Goal: Task Accomplishment & Management: Complete application form

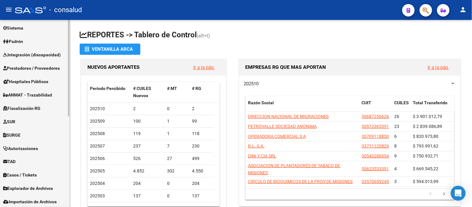
scroll to position [176, 0]
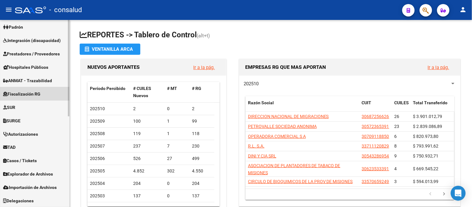
click at [26, 91] on span "Fiscalización RG" at bounding box center [21, 93] width 37 height 7
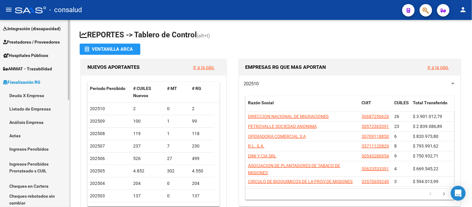
scroll to position [83, 0]
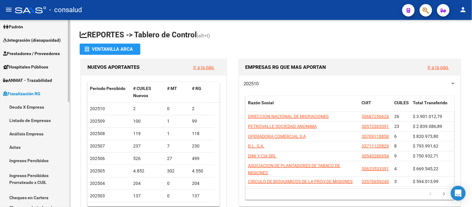
click at [14, 146] on link "Actas" at bounding box center [34, 146] width 69 height 13
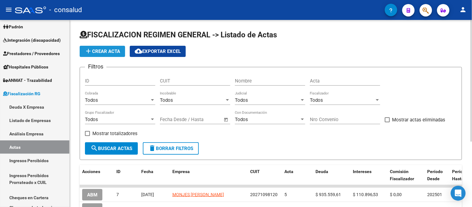
click at [98, 48] on span "add Crear Acta" at bounding box center [102, 51] width 35 height 6
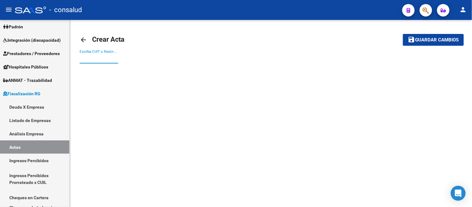
click at [85, 59] on input "Escriba CUIT o Razón Social para buscar" at bounding box center [99, 59] width 39 height 6
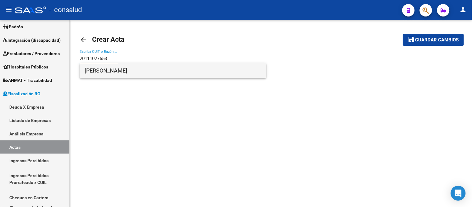
type input "20111027553"
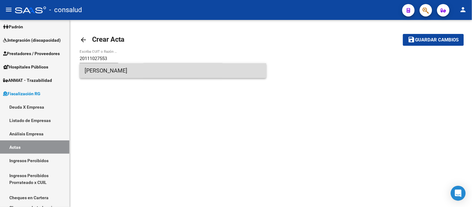
click at [165, 68] on span "[PERSON_NAME]" at bounding box center [173, 70] width 177 height 15
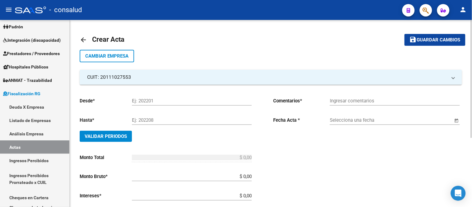
click at [135, 100] on input "Ej: 202201" at bounding box center [192, 101] width 120 height 6
type input "202504"
type input "202508"
click at [341, 100] on input "Ingresar comentarios" at bounding box center [394, 101] width 130 height 6
drag, startPoint x: 335, startPoint y: 101, endPoint x: 471, endPoint y: 62, distance: 141.9
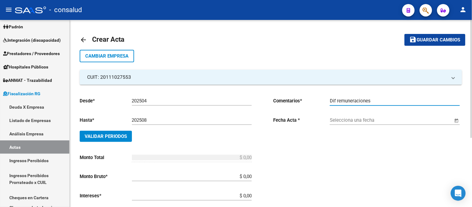
click at [335, 100] on input "Dif remuneraciones" at bounding box center [394, 101] width 130 height 6
type input "Diferencias en remuneraciones"
click at [353, 120] on input "Selecciona una fecha" at bounding box center [390, 120] width 123 height 6
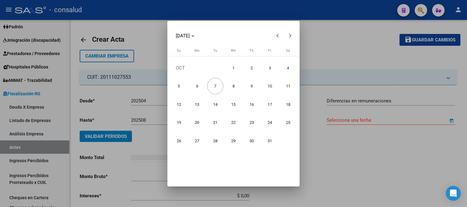
click at [194, 84] on span "6" at bounding box center [197, 86] width 16 height 16
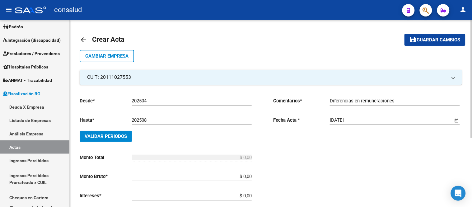
click at [456, 120] on span "Open calendar" at bounding box center [456, 120] width 15 height 15
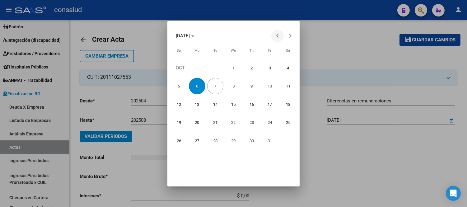
click at [279, 37] on span "Previous month" at bounding box center [277, 36] width 12 height 12
click at [269, 139] on span "26" at bounding box center [269, 140] width 16 height 16
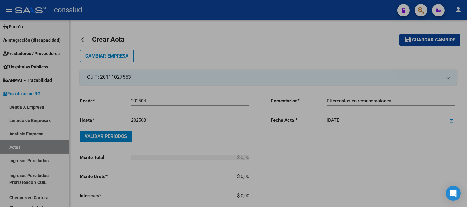
type input "[DATE]"
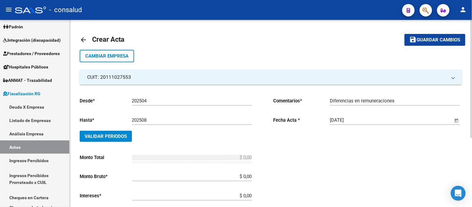
click at [408, 100] on input "Diferencias en remuneraciones" at bounding box center [394, 101] width 130 height 6
type input "Diferencias en remuneraciones-Sra hija del dueño"
click at [113, 135] on span "Validar Periodos" at bounding box center [106, 136] width 42 height 6
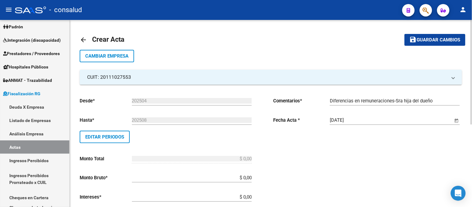
click at [243, 178] on input "$ 0,00" at bounding box center [192, 178] width 120 height 6
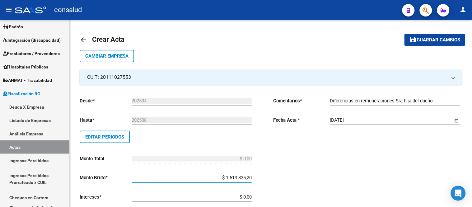
type input "$ 151.382,52"
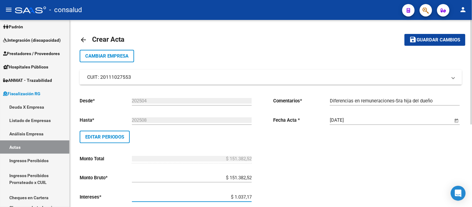
type input "$ 10.371,77"
type input "$ 161.754,29"
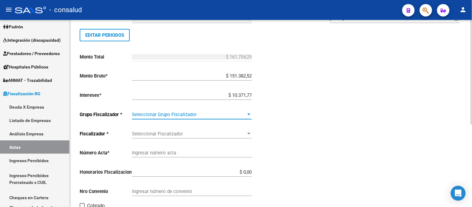
click at [249, 114] on div at bounding box center [248, 114] width 3 height 2
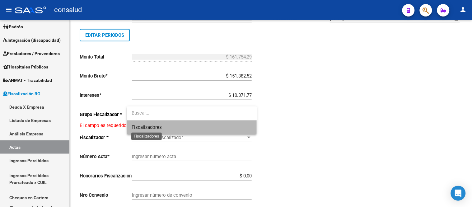
click at [139, 128] on span "Fiscalizadores" at bounding box center [147, 127] width 30 height 6
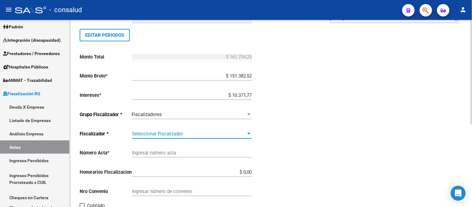
click at [151, 134] on span "Seleccionar Fiscalizador" at bounding box center [189, 134] width 114 height 6
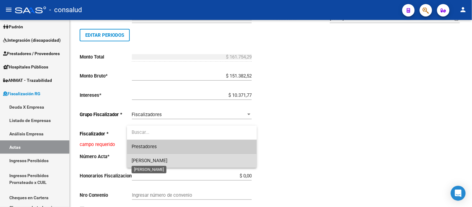
click at [152, 159] on span "[PERSON_NAME]" at bounding box center [150, 161] width 36 height 6
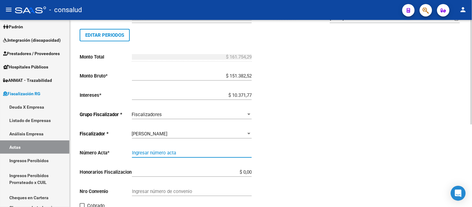
drag, startPoint x: 153, startPoint y: 151, endPoint x: 162, endPoint y: 148, distance: 9.6
click at [153, 151] on input "Ingresar número acta" at bounding box center [192, 153] width 120 height 6
type input "6"
click at [144, 172] on input "$ 0,00" at bounding box center [192, 172] width 120 height 6
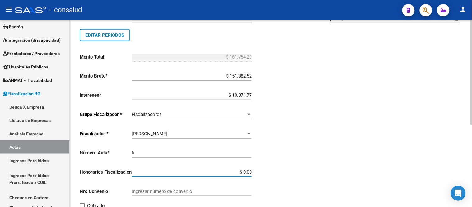
drag, startPoint x: 237, startPoint y: 170, endPoint x: 263, endPoint y: 170, distance: 25.5
click at [263, 170] on div "Desde * 202504 Ej: 202201 Hasta * 202508 Ej: 202208 Editar Periodos Monto Total…" at bounding box center [174, 114] width 189 height 249
type input "$ 16.175,43"
type input "$ 177.929,72"
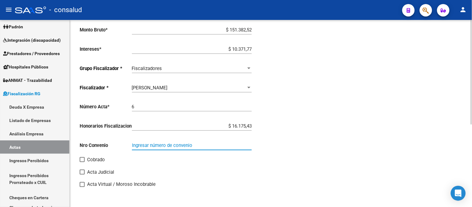
scroll to position [148, 0]
type input "6"
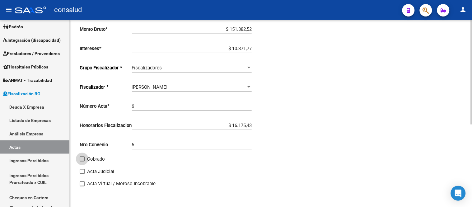
drag, startPoint x: 81, startPoint y: 158, endPoint x: 85, endPoint y: 157, distance: 3.5
click at [81, 158] on span at bounding box center [82, 158] width 5 height 5
click at [82, 161] on input "Cobrado" at bounding box center [82, 161] width 0 height 0
checkbox input "true"
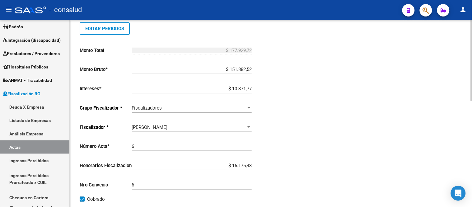
scroll to position [0, 0]
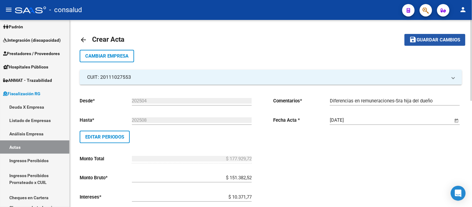
click at [436, 39] on span "Guardar cambios" at bounding box center [439, 40] width 44 height 6
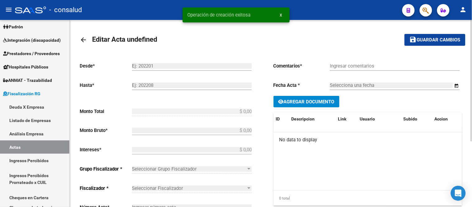
type input "202504"
type input "202508"
type input "$ 177.929,72"
type input "$ 151.382,52"
type input "$ 10.371,77"
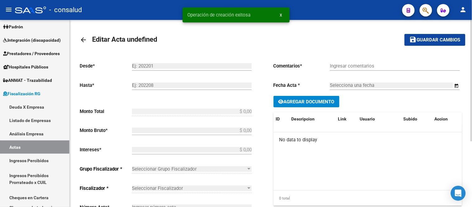
type input "6"
type input "$ 16.175,43"
type input "6"
checkbox input "true"
type input "Diferencias en remuneraciones-Sra hija del dueño"
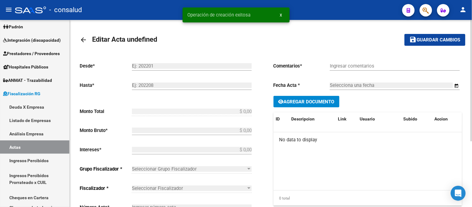
type input "[DATE]"
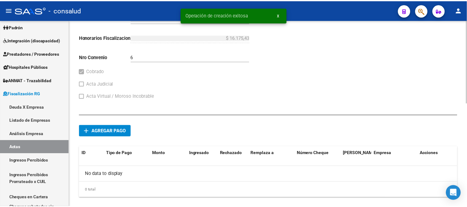
scroll to position [234, 0]
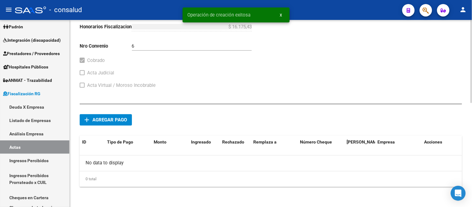
click at [101, 119] on span "Agregar pago" at bounding box center [109, 120] width 35 height 6
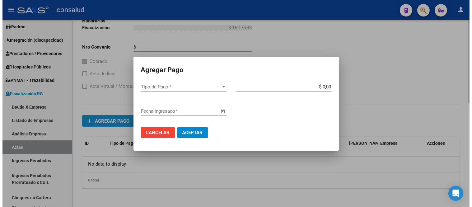
scroll to position [228, 0]
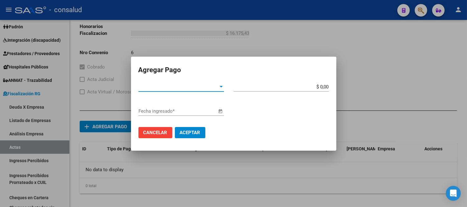
click at [151, 86] on span "Tipo de Pago *" at bounding box center [178, 87] width 80 height 6
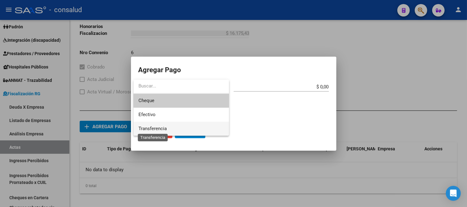
click at [158, 129] on span "Transferencia" at bounding box center [152, 129] width 28 height 6
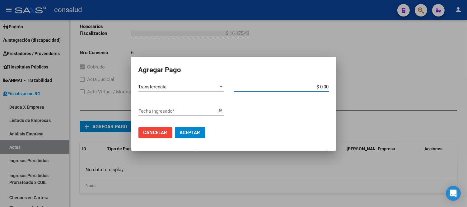
click at [266, 86] on input "$ 0,00" at bounding box center [280, 87] width 95 height 6
drag, startPoint x: 315, startPoint y: 85, endPoint x: 341, endPoint y: 85, distance: 26.4
click at [341, 85] on div "Agregar Pago Transferencia Tipo de Pago * $ 0,00 Monto bruto * Fecha ingresado …" at bounding box center [233, 103] width 467 height 207
type input "$ 177.929,72"
click at [220, 111] on span "Open calendar" at bounding box center [220, 111] width 15 height 15
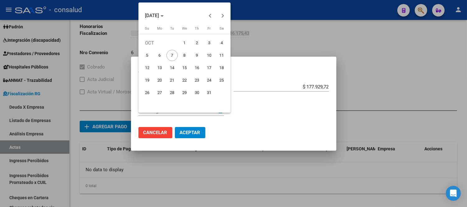
click at [158, 53] on span "6" at bounding box center [159, 55] width 11 height 11
type input "[DATE]"
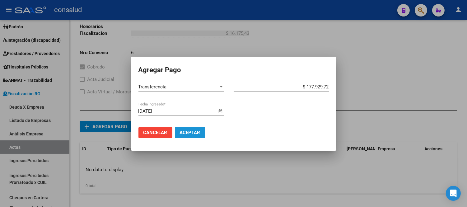
click at [190, 130] on span "Aceptar" at bounding box center [190, 133] width 21 height 6
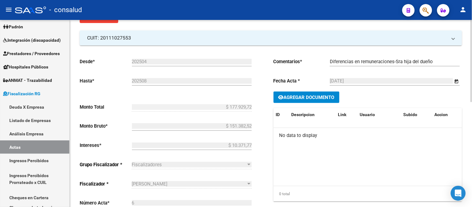
scroll to position [0, 0]
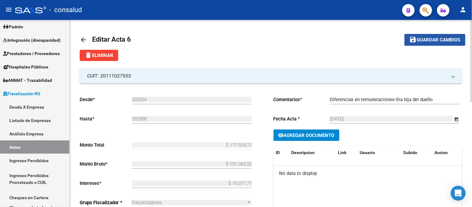
click at [431, 37] on span "Guardar cambios" at bounding box center [439, 40] width 44 height 6
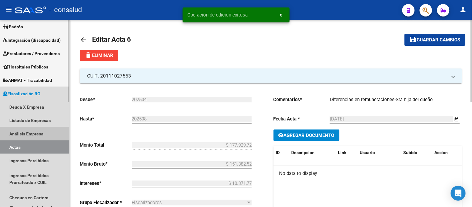
click at [28, 134] on link "Análisis Empresa" at bounding box center [34, 133] width 69 height 13
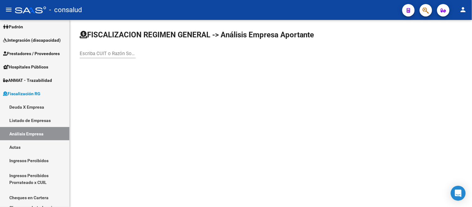
click at [84, 54] on input "Escriba CUIT o Razón Social para buscar" at bounding box center [108, 54] width 56 height 6
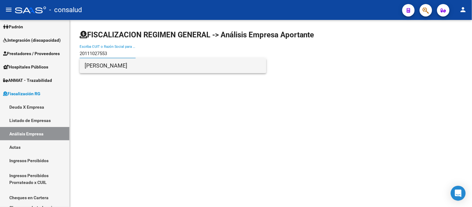
type input "20111027553"
click at [142, 65] on span "[PERSON_NAME]" at bounding box center [173, 65] width 177 height 15
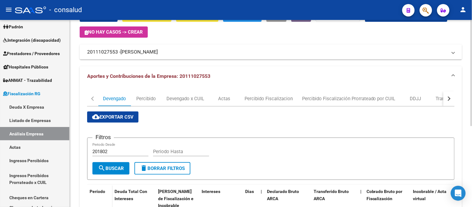
scroll to position [69, 0]
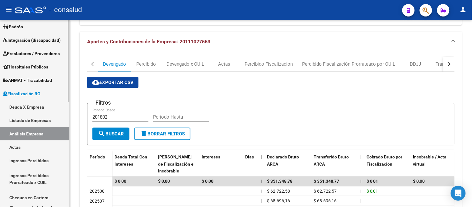
click at [39, 117] on link "Listado de Empresas" at bounding box center [34, 119] width 69 height 13
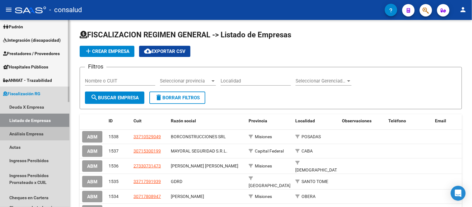
click at [34, 131] on link "Análisis Empresa" at bounding box center [34, 133] width 69 height 13
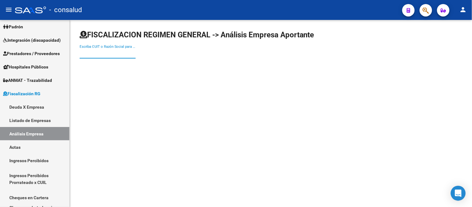
click at [91, 53] on input "Escriba CUIT o Razón Social para buscar" at bounding box center [108, 54] width 56 height 6
paste input "30716619784"
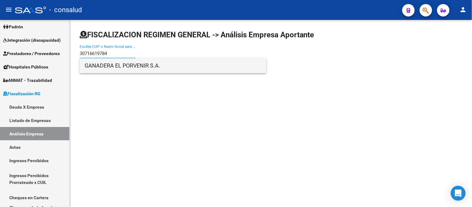
type input "30716619784"
click at [145, 68] on span "GANADERA EL PORVENIR S.A." at bounding box center [173, 65] width 177 height 15
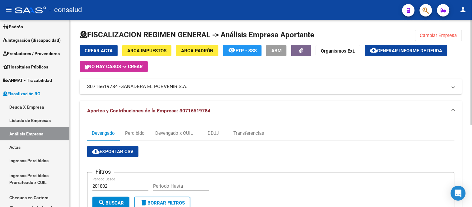
click at [449, 35] on span "Cambiar Empresa" at bounding box center [438, 36] width 37 height 6
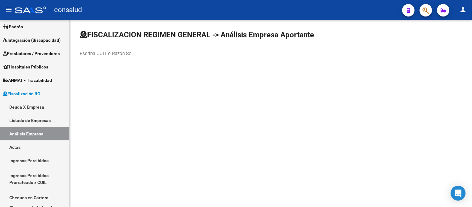
click at [101, 52] on input "Escriba CUIT o Razón Social para buscar" at bounding box center [108, 54] width 56 height 6
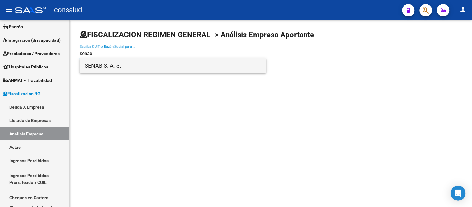
type input "senab"
click at [108, 66] on span "SENAB S. A. S." at bounding box center [173, 65] width 177 height 15
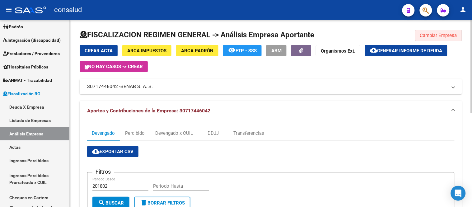
click at [437, 30] on button "Cambiar Empresa" at bounding box center [438, 35] width 47 height 11
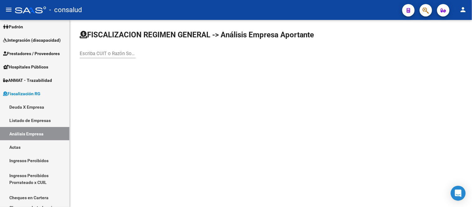
drag, startPoint x: 79, startPoint y: 51, endPoint x: 142, endPoint y: 25, distance: 67.6
click at [80, 50] on div "Escriba CUIT o Razón Social para buscar" at bounding box center [108, 51] width 56 height 13
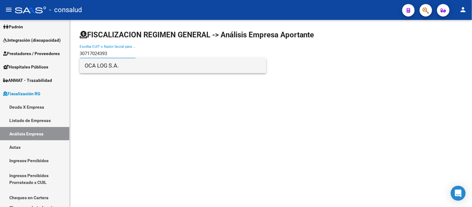
type input "30717024393"
click at [109, 68] on span "OCA LOG S.A." at bounding box center [173, 65] width 177 height 15
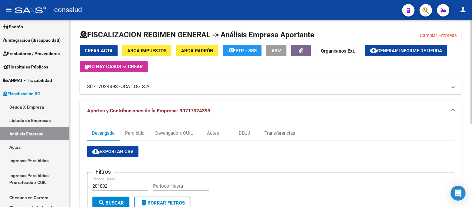
drag, startPoint x: 441, startPoint y: 35, endPoint x: 440, endPoint y: 30, distance: 4.8
click at [441, 35] on span "Cambiar Empresa" at bounding box center [438, 36] width 37 height 6
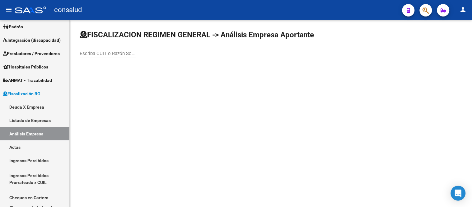
click at [90, 50] on div "Escriba CUIT o Razón Social para buscar" at bounding box center [108, 51] width 56 height 13
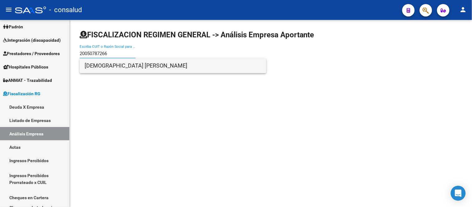
type input "20050787266"
click at [131, 66] on span "[DEMOGRAPHIC_DATA] [PERSON_NAME]" at bounding box center [173, 65] width 177 height 15
